Goal: Information Seeking & Learning: Ask a question

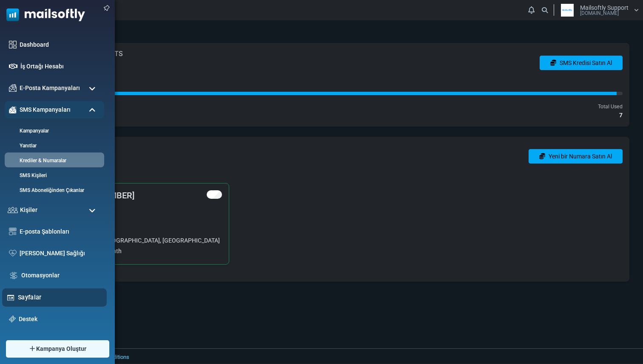
scroll to position [41, 0]
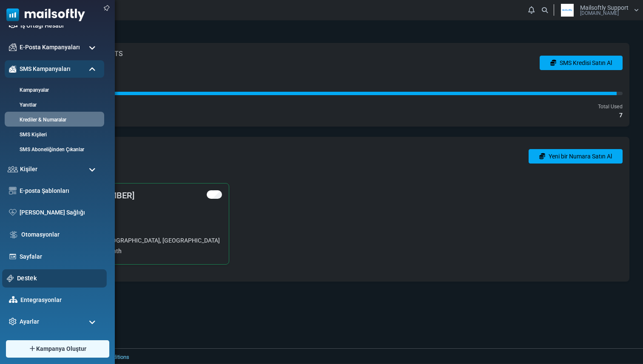
click at [40, 276] on link "Destek" at bounding box center [59, 278] width 85 height 9
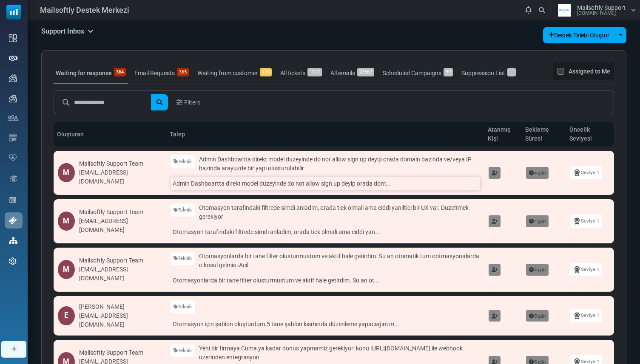
click at [221, 183] on link "Admin Dashboartta direkt model duzeyinde do not allow sign up deyip orada dom..." at bounding box center [324, 183] width 309 height 13
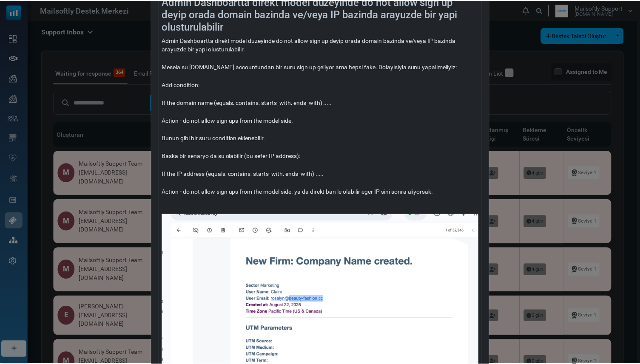
scroll to position [87, 0]
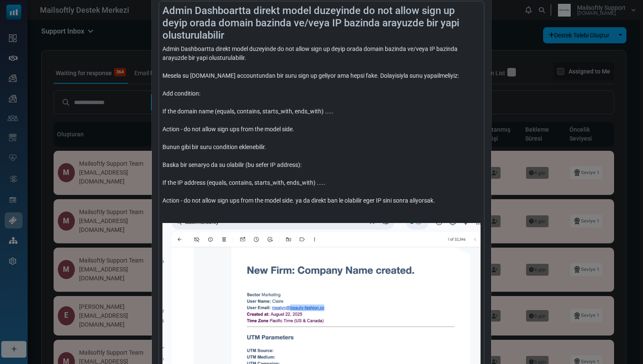
click at [523, 96] on div "Admin Dashboartta direkt model duzeyinde do not allow sign up deyip orada domai…" at bounding box center [321, 182] width 643 height 364
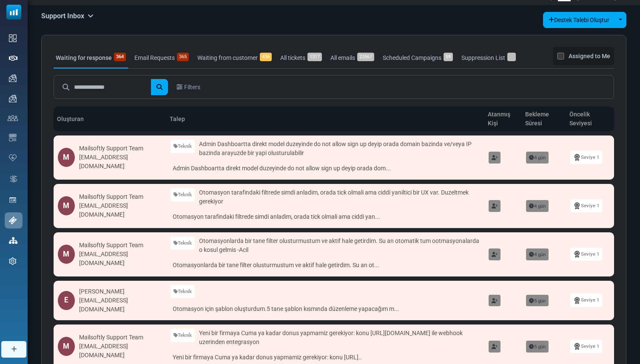
scroll to position [0, 0]
